Goal: Information Seeking & Learning: Check status

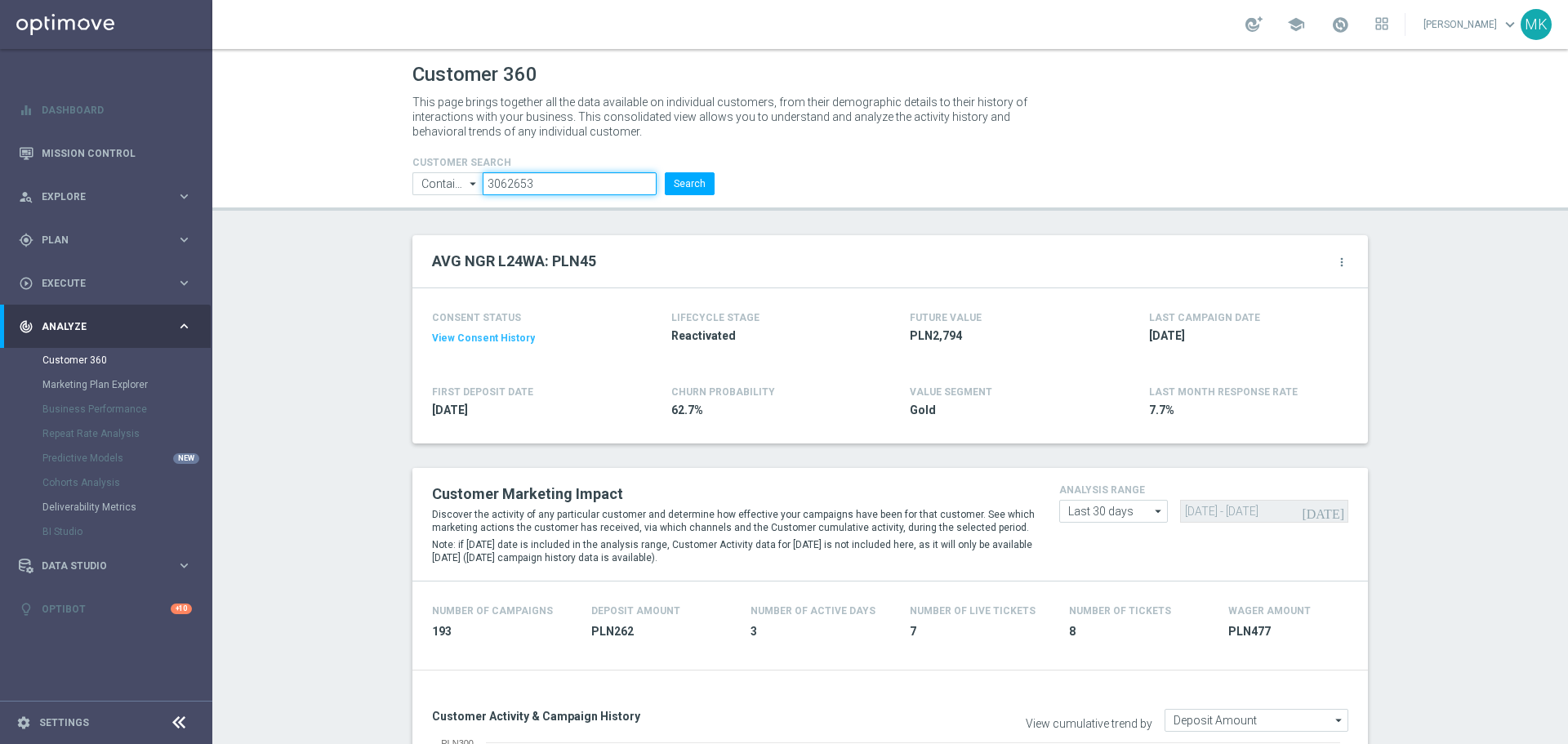
click at [512, 191] on input "3062653" at bounding box center [570, 183] width 174 height 23
paste input "812935"
type input "812935"
click at [698, 172] on button "Search" at bounding box center [690, 183] width 50 height 23
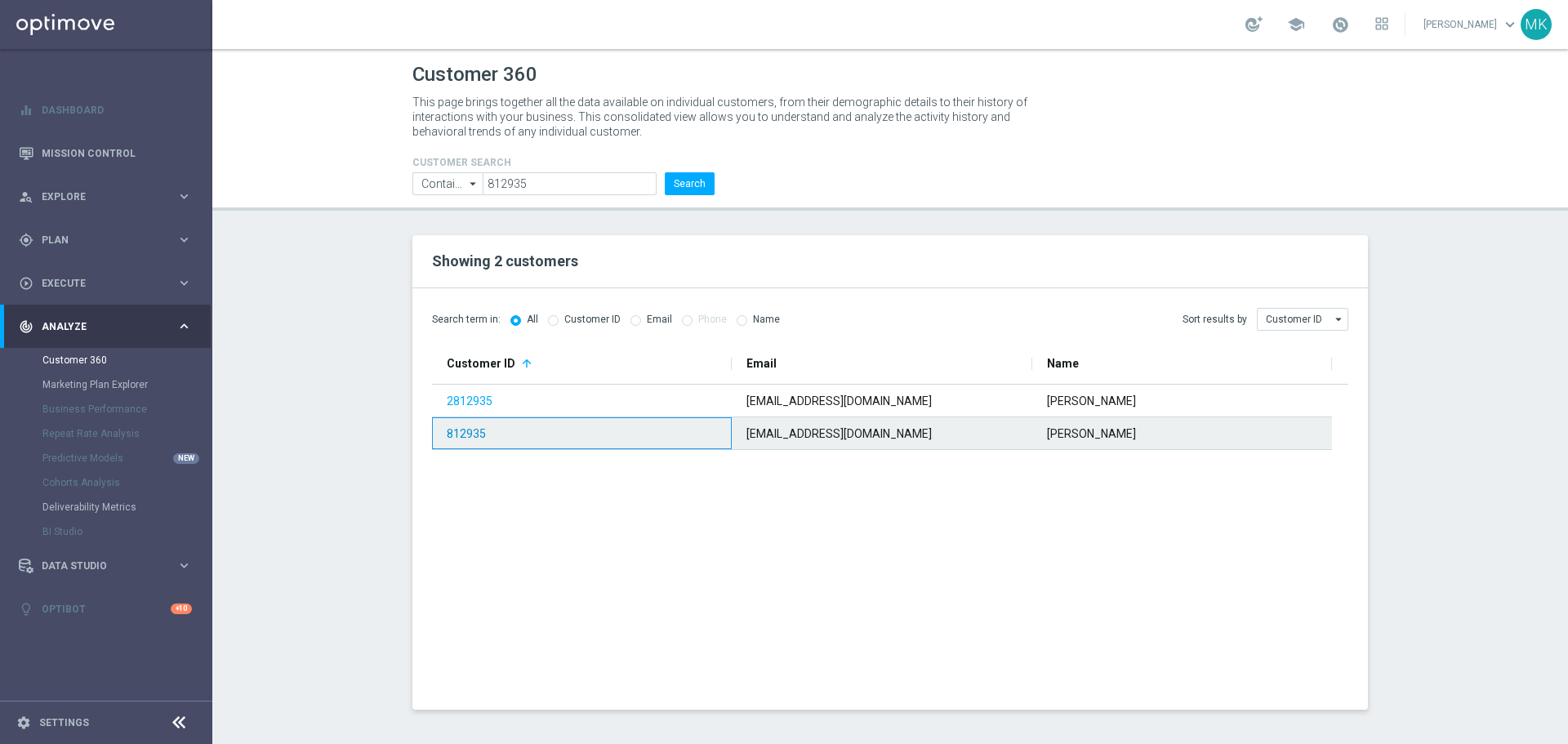
click at [479, 439] on link "812935" at bounding box center [466, 434] width 39 height 13
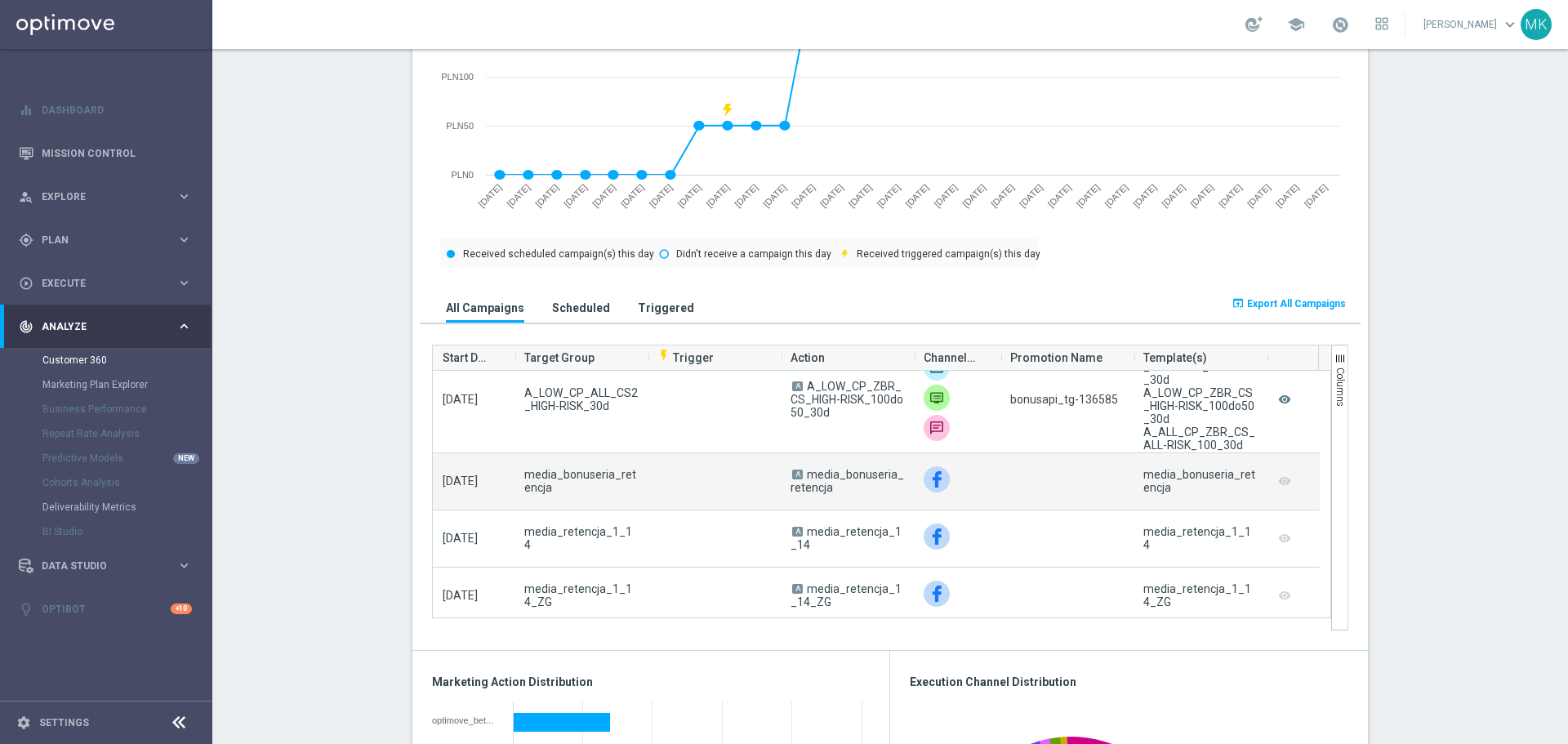
scroll to position [56, 0]
